Goal: Information Seeking & Learning: Understand process/instructions

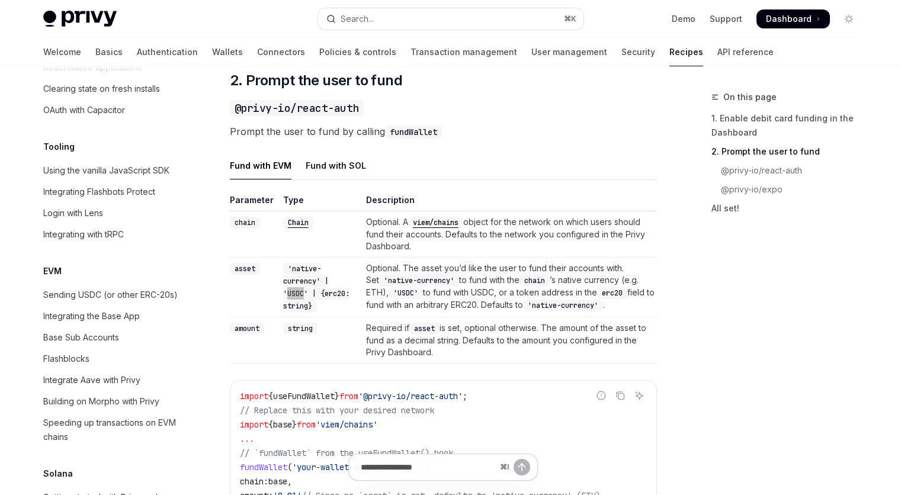
scroll to position [811, 0]
click at [296, 296] on code "'native-currency' | 'USDC' | {erc20: string}" at bounding box center [316, 287] width 66 height 49
click at [348, 179] on div "Fund with SOL" at bounding box center [336, 166] width 60 height 28
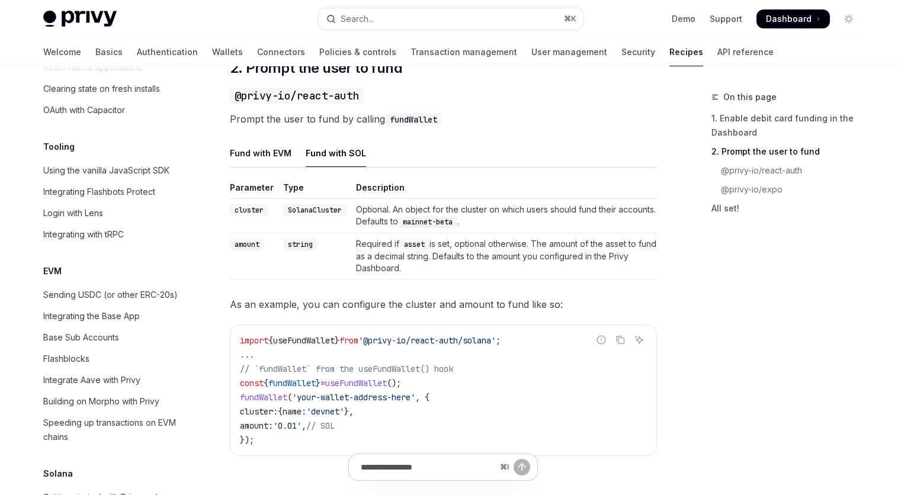
scroll to position [831, 0]
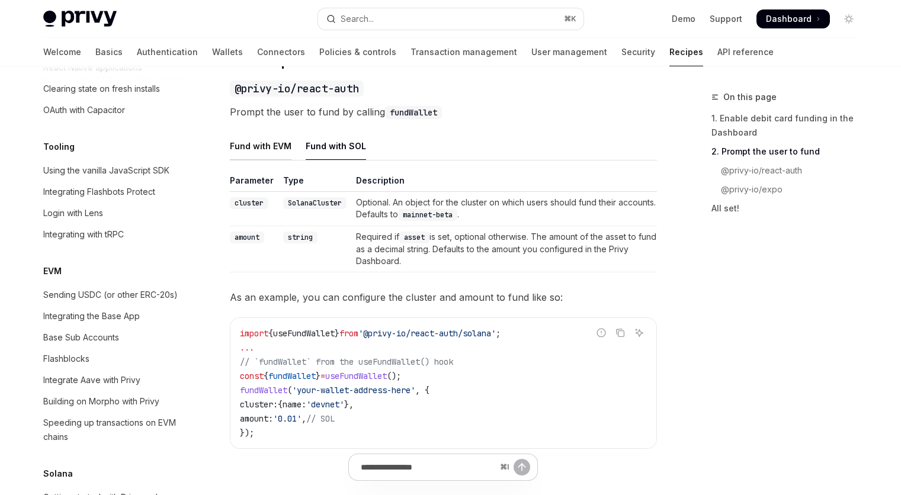
click at [265, 160] on div "Fund with EVM" at bounding box center [261, 146] width 62 height 28
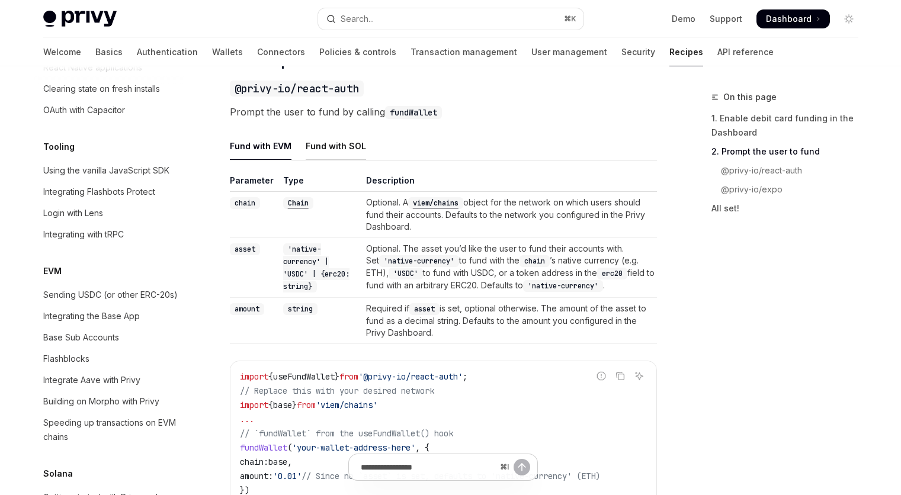
click at [355, 160] on div "Fund with SOL" at bounding box center [336, 146] width 60 height 28
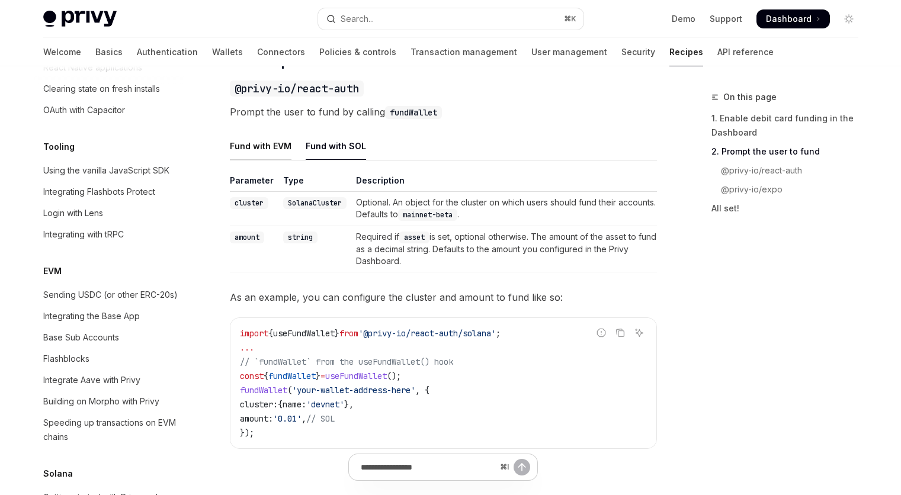
click at [277, 160] on div "Fund with EVM" at bounding box center [261, 146] width 62 height 28
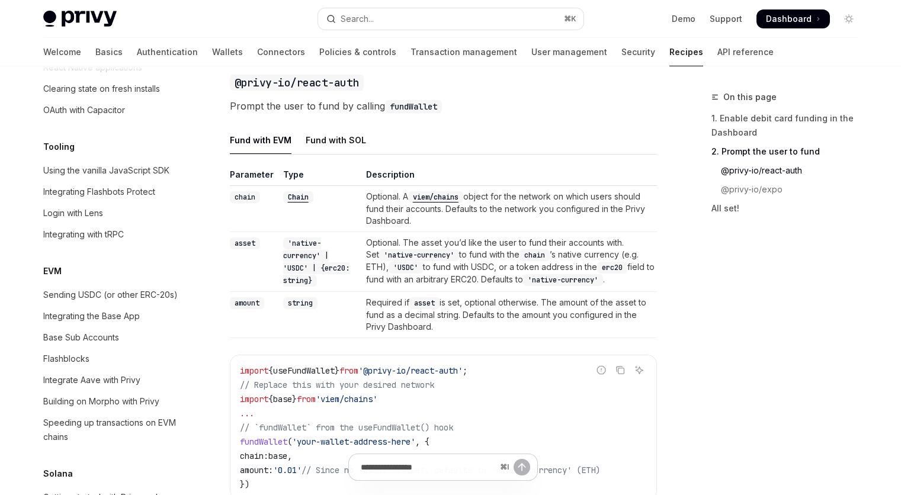
scroll to position [821, 0]
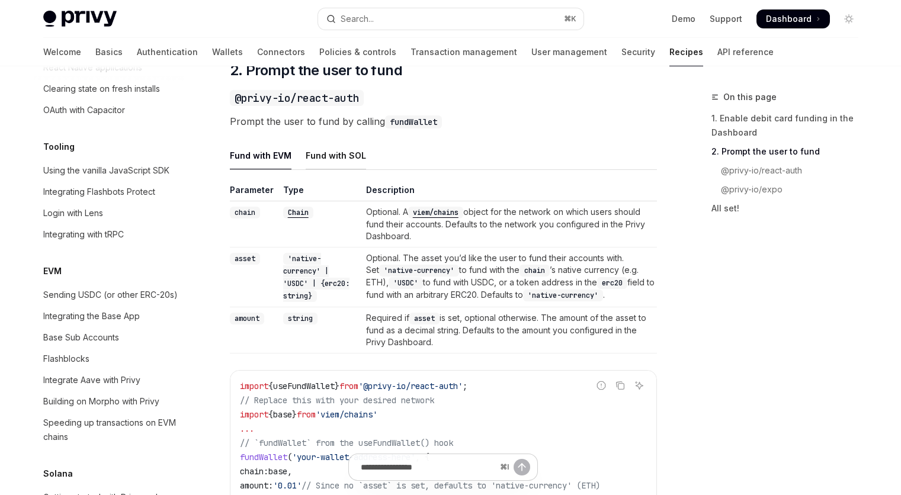
click at [338, 169] on div "Fund with SOL" at bounding box center [336, 156] width 60 height 28
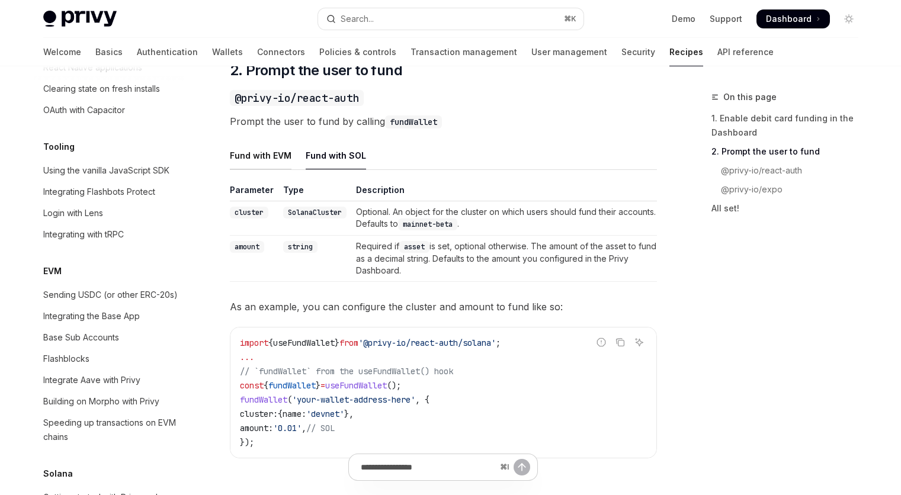
click at [263, 162] on div "Fund with EVM" at bounding box center [261, 156] width 62 height 28
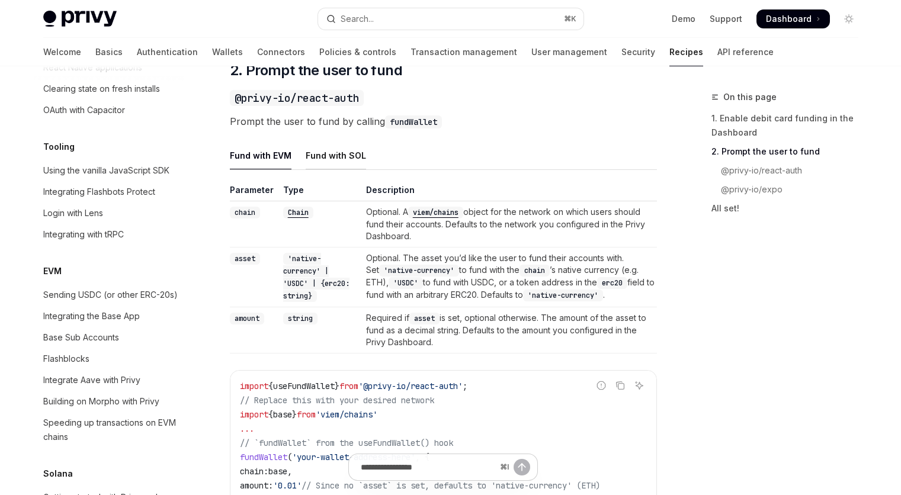
click at [338, 169] on div "Fund with SOL" at bounding box center [336, 156] width 60 height 28
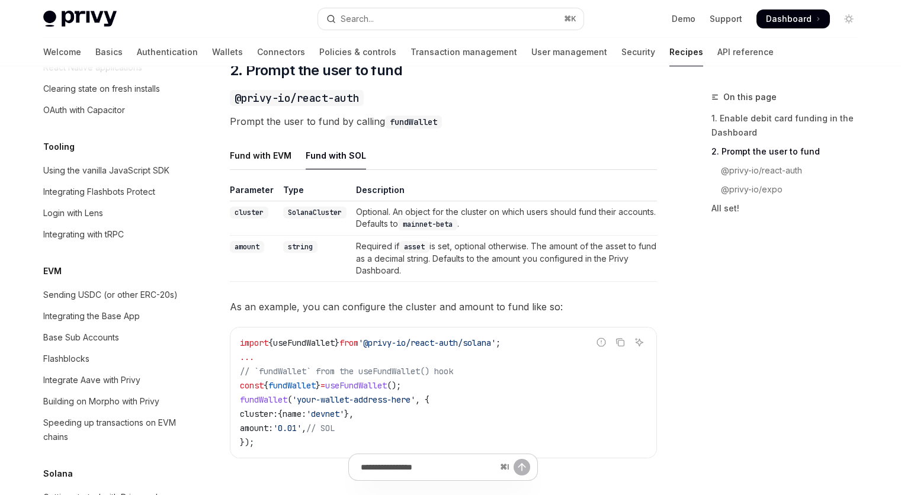
type textarea "*"
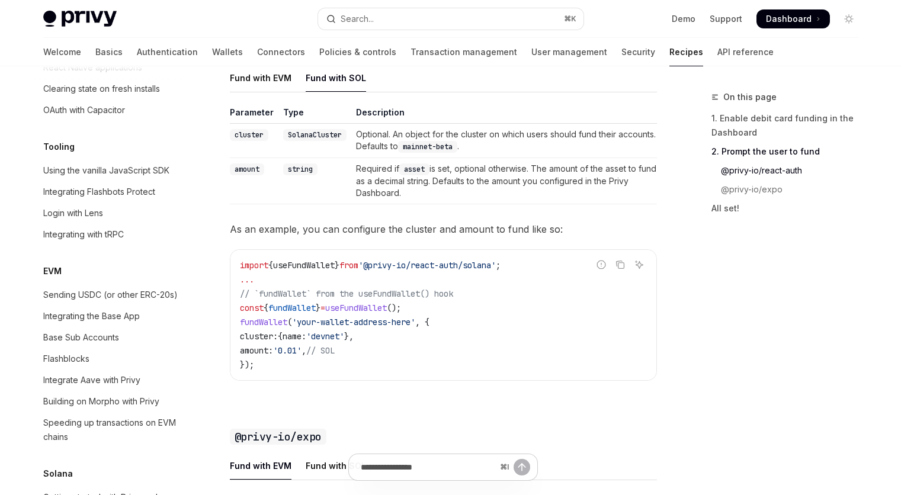
scroll to position [915, 0]
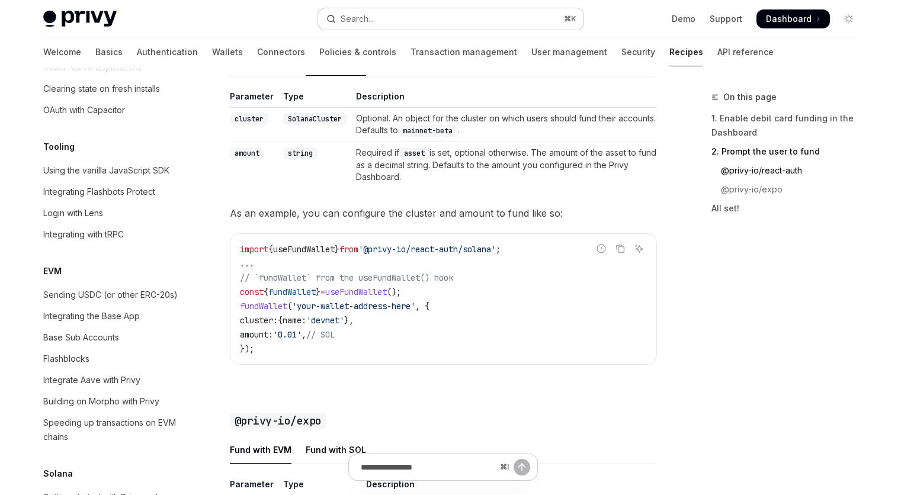
click at [450, 15] on button "Search... ⌘ K" at bounding box center [450, 18] width 265 height 21
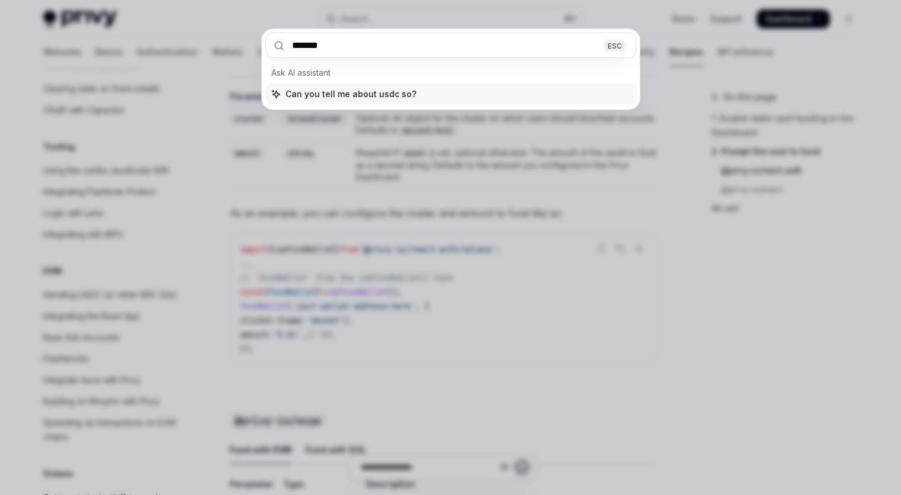
type input "********"
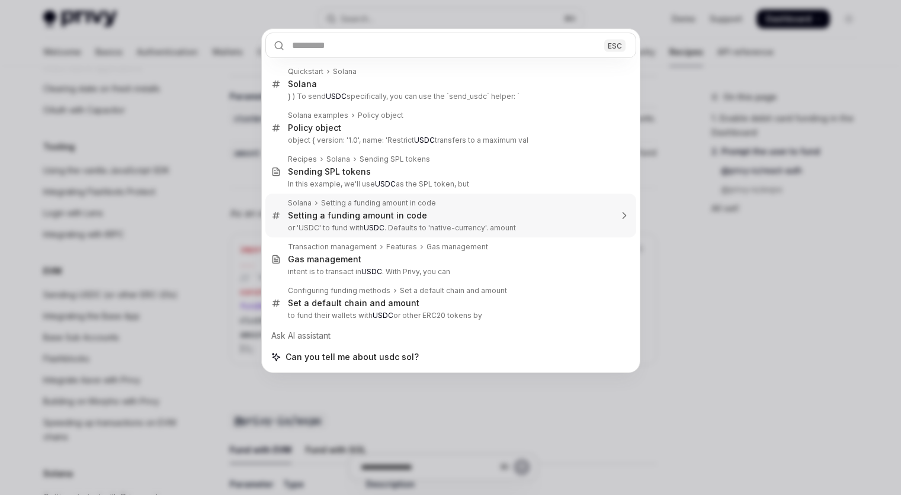
type textarea "*"
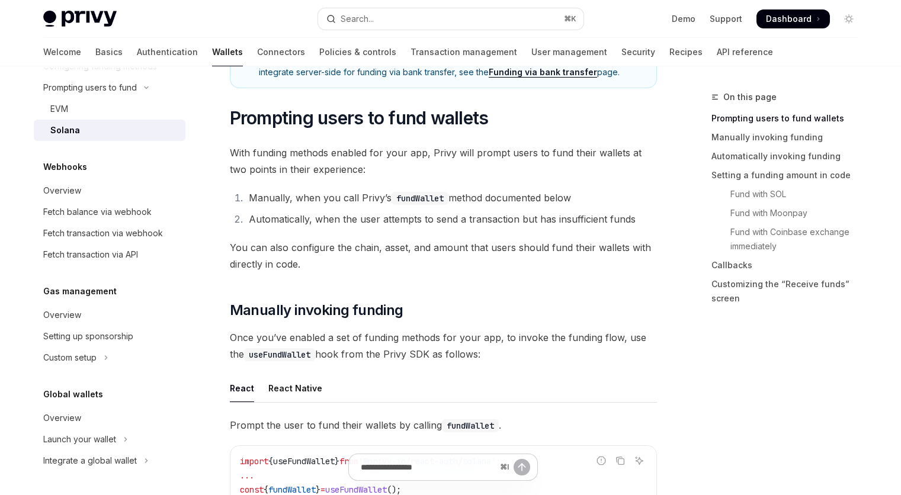
scroll to position [719, 0]
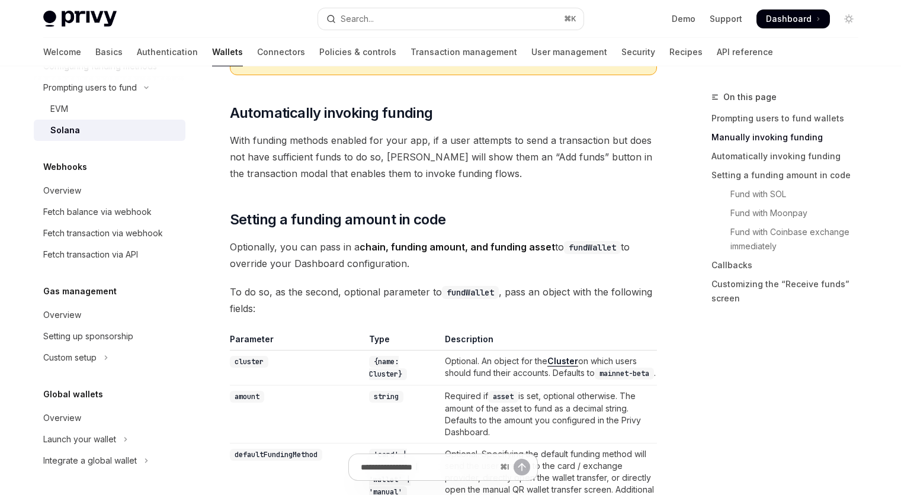
click at [476, 239] on span "Optionally, you can pass in a chain, funding amount, and funding asset to fundW…" at bounding box center [443, 255] width 427 height 33
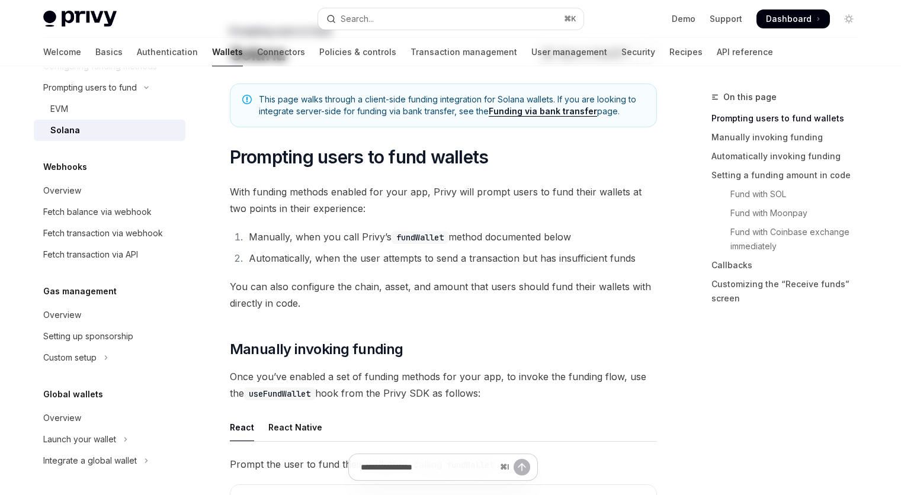
scroll to position [0, 0]
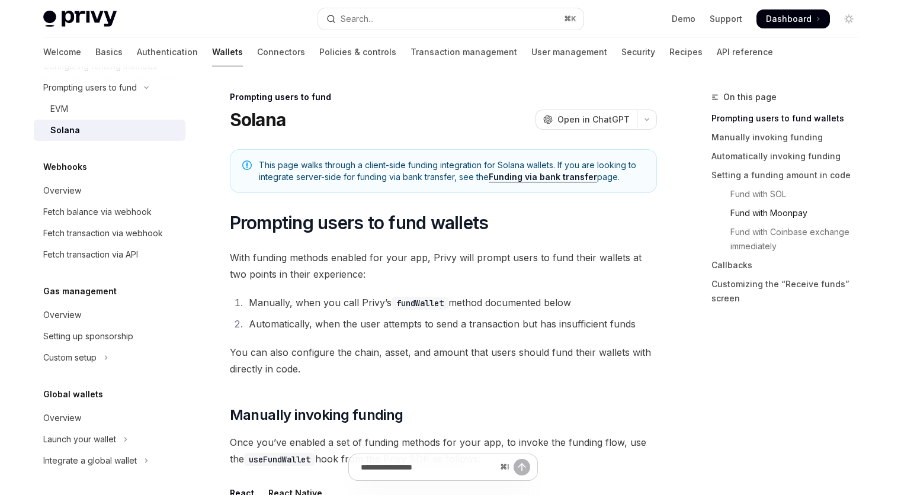
click at [772, 209] on link "Fund with Moonpay" at bounding box center [789, 213] width 156 height 19
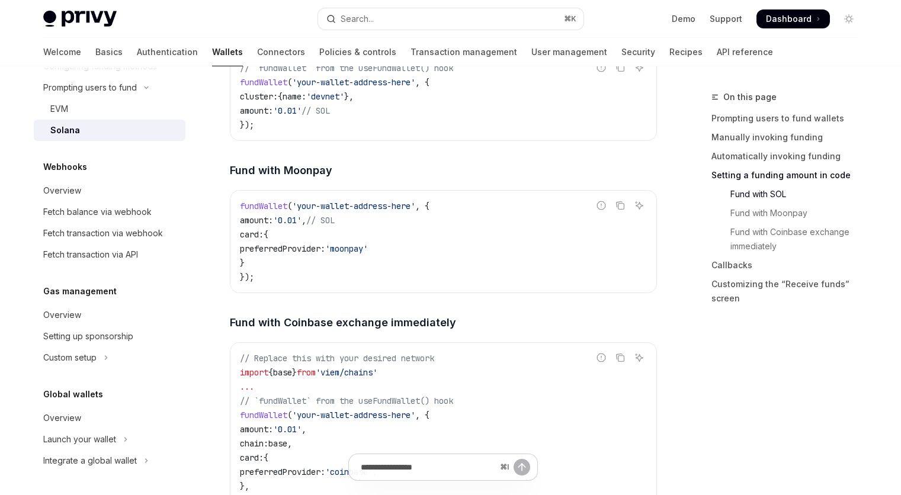
scroll to position [1415, 0]
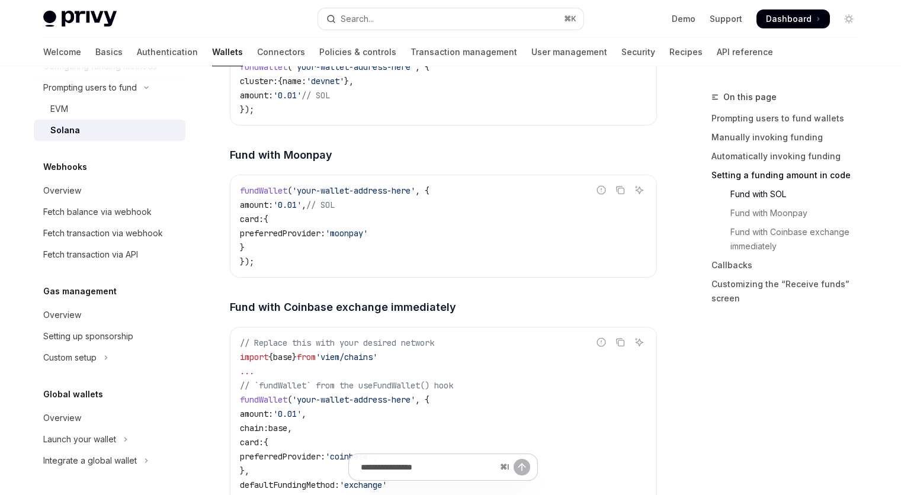
click at [377, 352] on span "'viem/chains'" at bounding box center [347, 357] width 62 height 11
drag, startPoint x: 386, startPoint y: 334, endPoint x: 354, endPoint y: 334, distance: 32.6
click at [354, 352] on span "'viem/chains'" at bounding box center [347, 357] width 62 height 11
copy span "viem/chains"
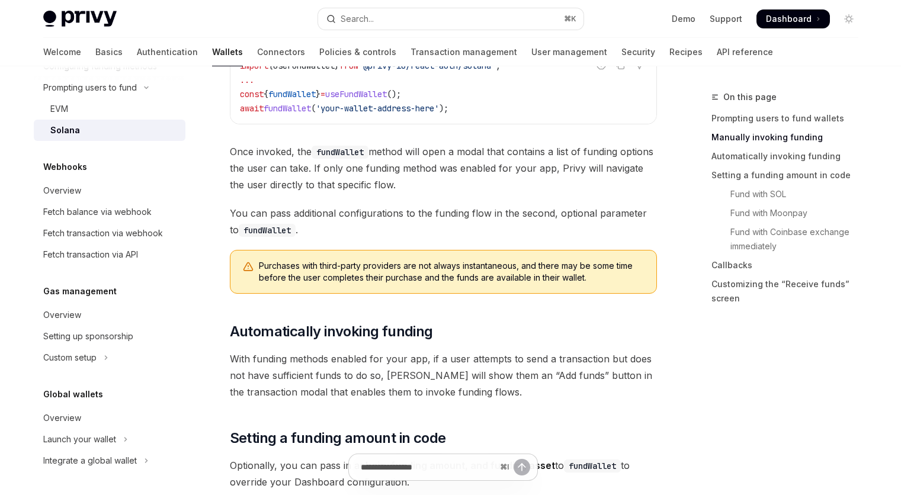
scroll to position [246, 0]
